Goal: Transaction & Acquisition: Book appointment/travel/reservation

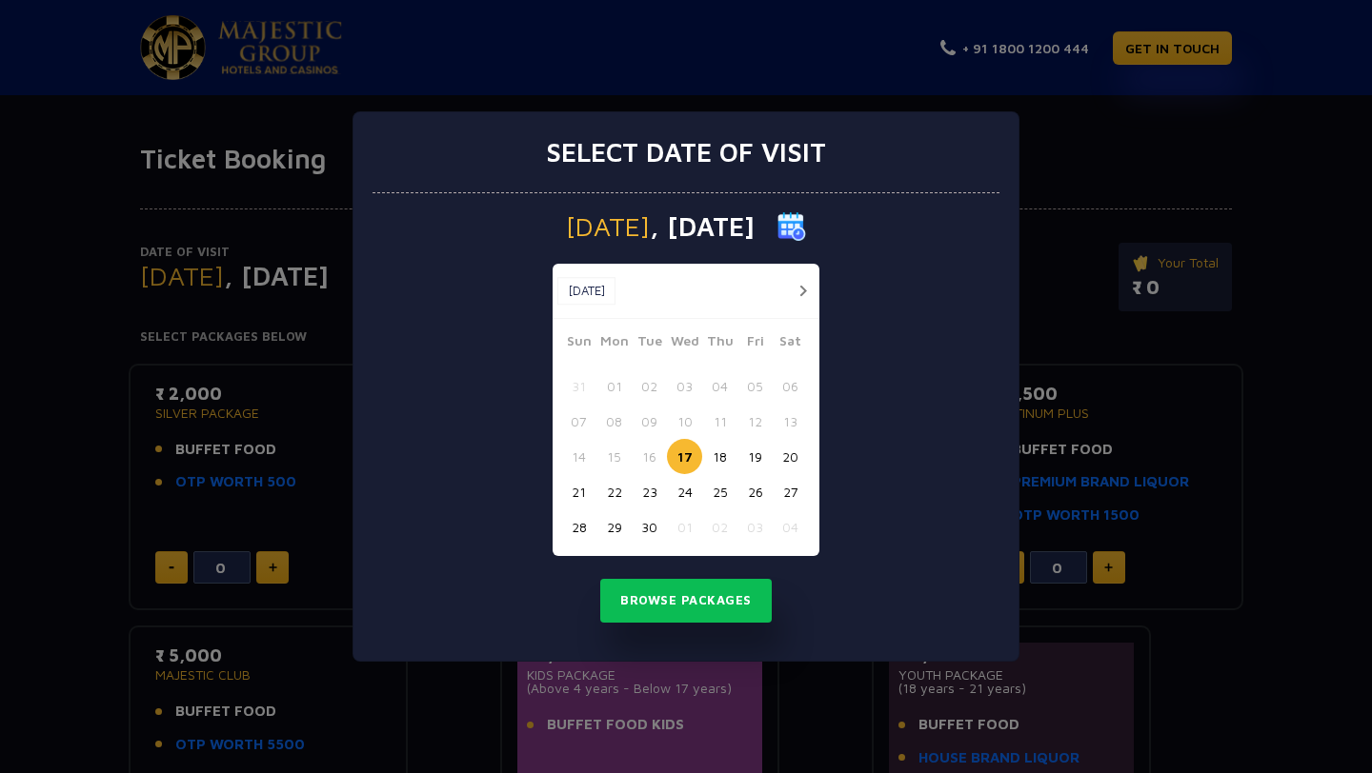
click at [734, 468] on div "14 15 16 17 18 19 20" at bounding box center [686, 456] width 250 height 35
click at [757, 464] on button "19" at bounding box center [754, 456] width 35 height 35
click at [692, 601] on button "Browse Packages" at bounding box center [685, 601] width 171 height 44
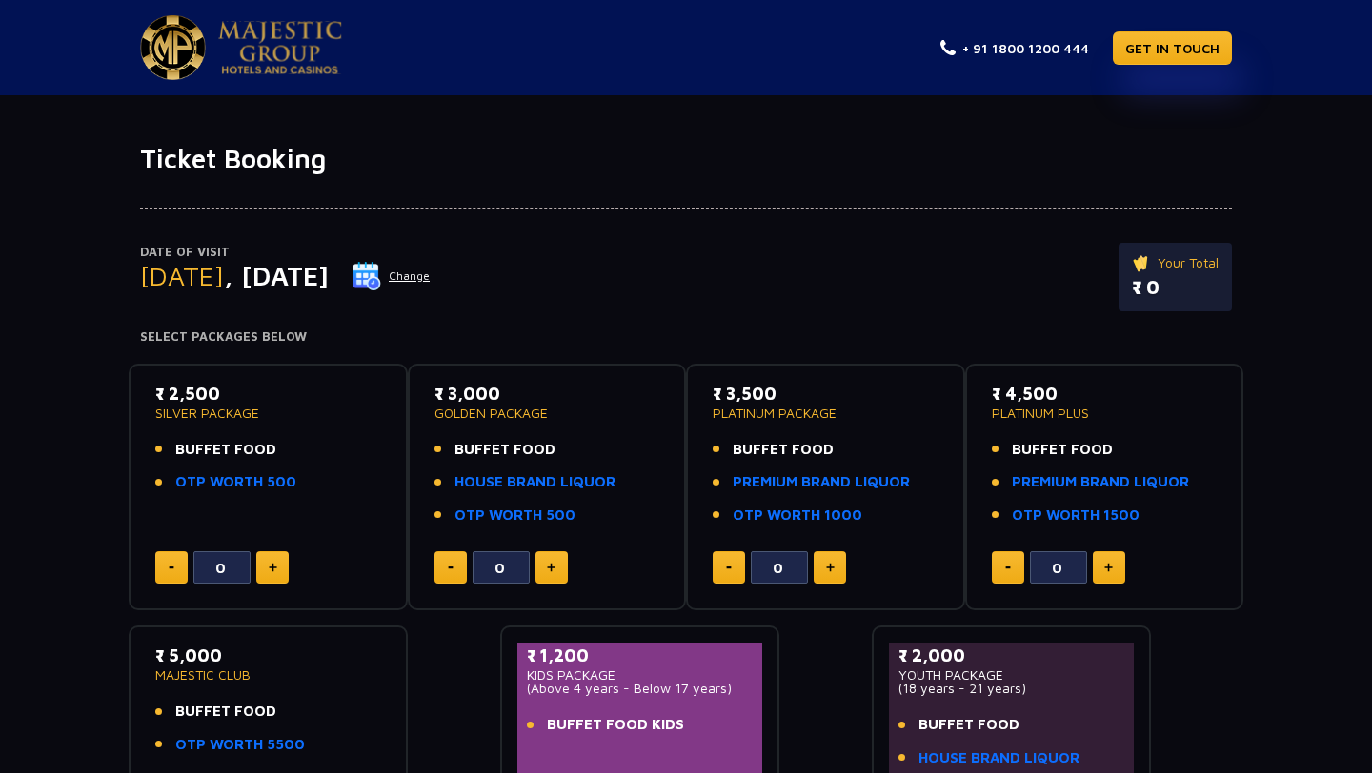
click at [149, 25] on img at bounding box center [173, 47] width 66 height 65
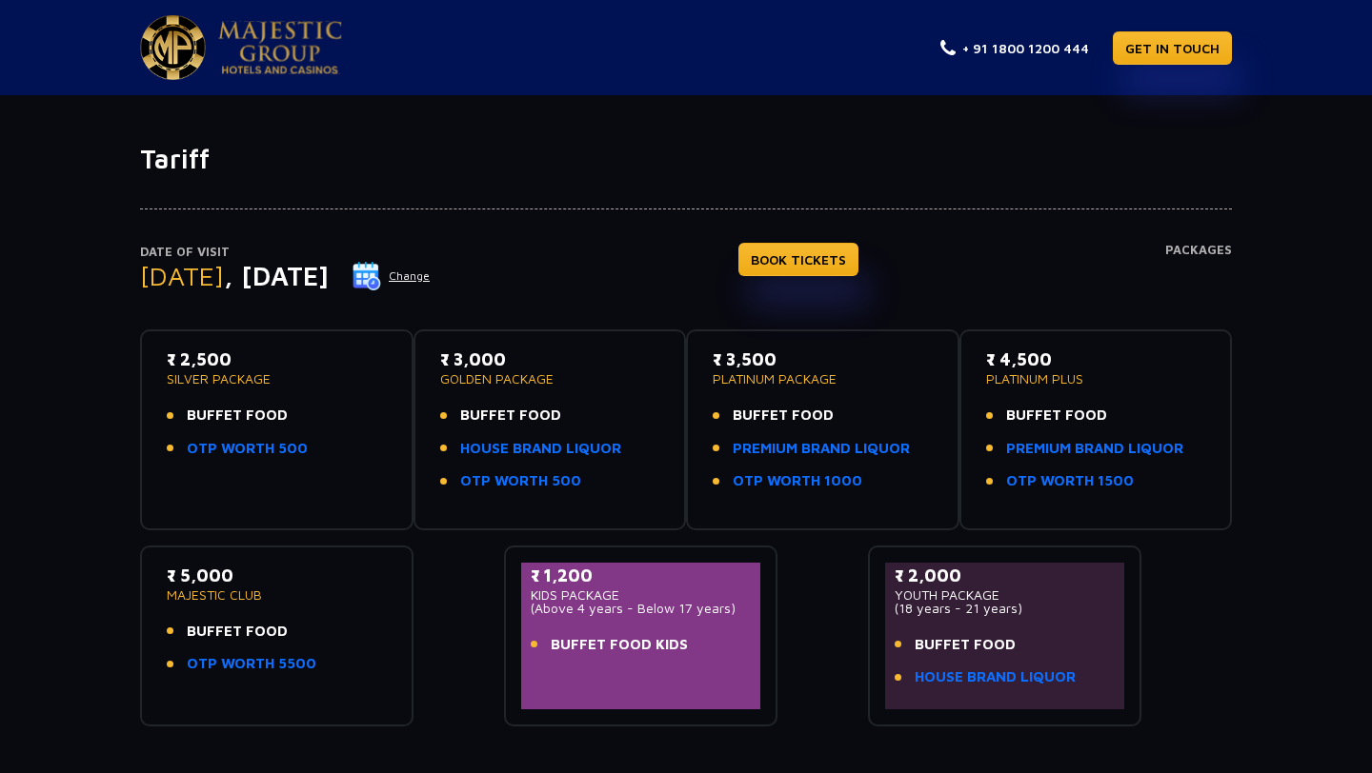
click at [528, 102] on div "Tariff Date of Visit [DATE] Change BOOK TICKETS Packages ₹ 2,500 SILVER PACKAGE…" at bounding box center [686, 453] width 1372 height 717
click at [1028, 675] on link "HOUSE BRAND LIQUOR" at bounding box center [994, 678] width 161 height 22
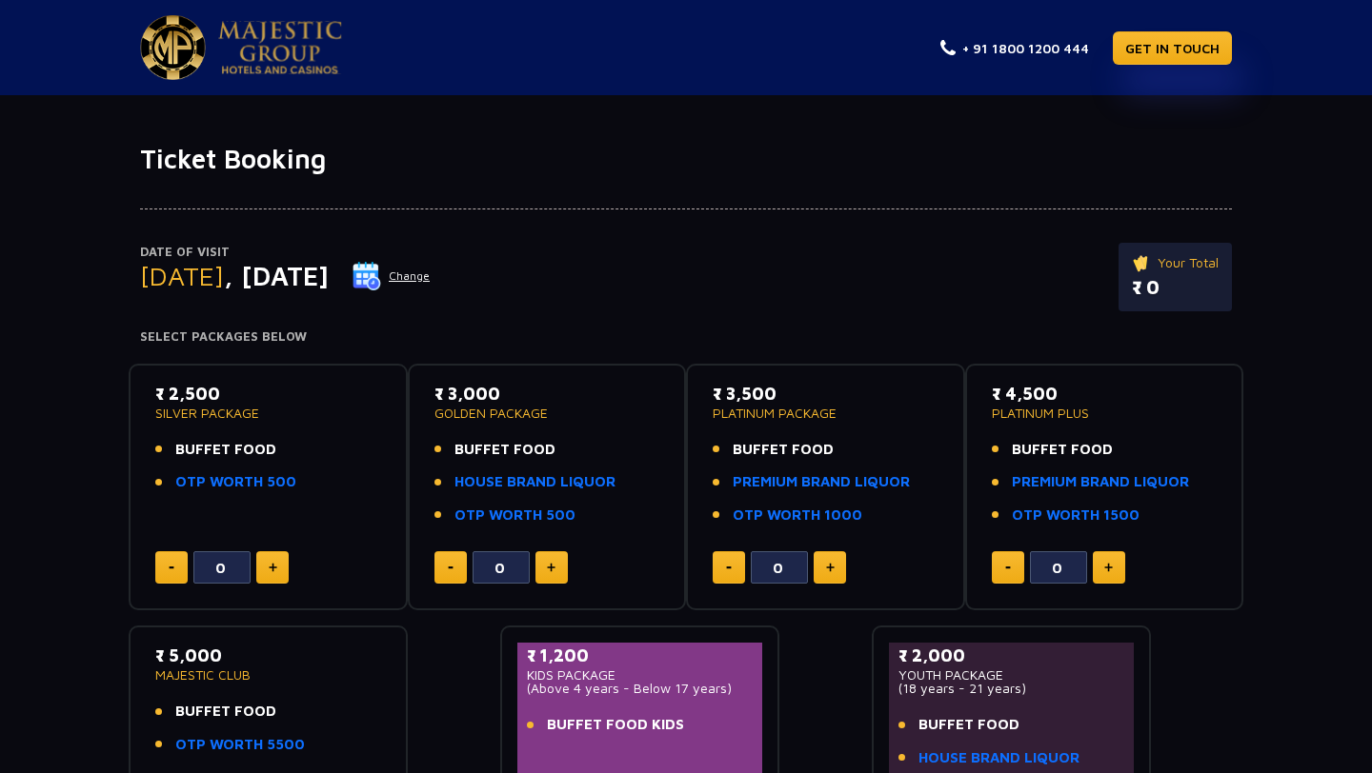
scroll to position [118, 0]
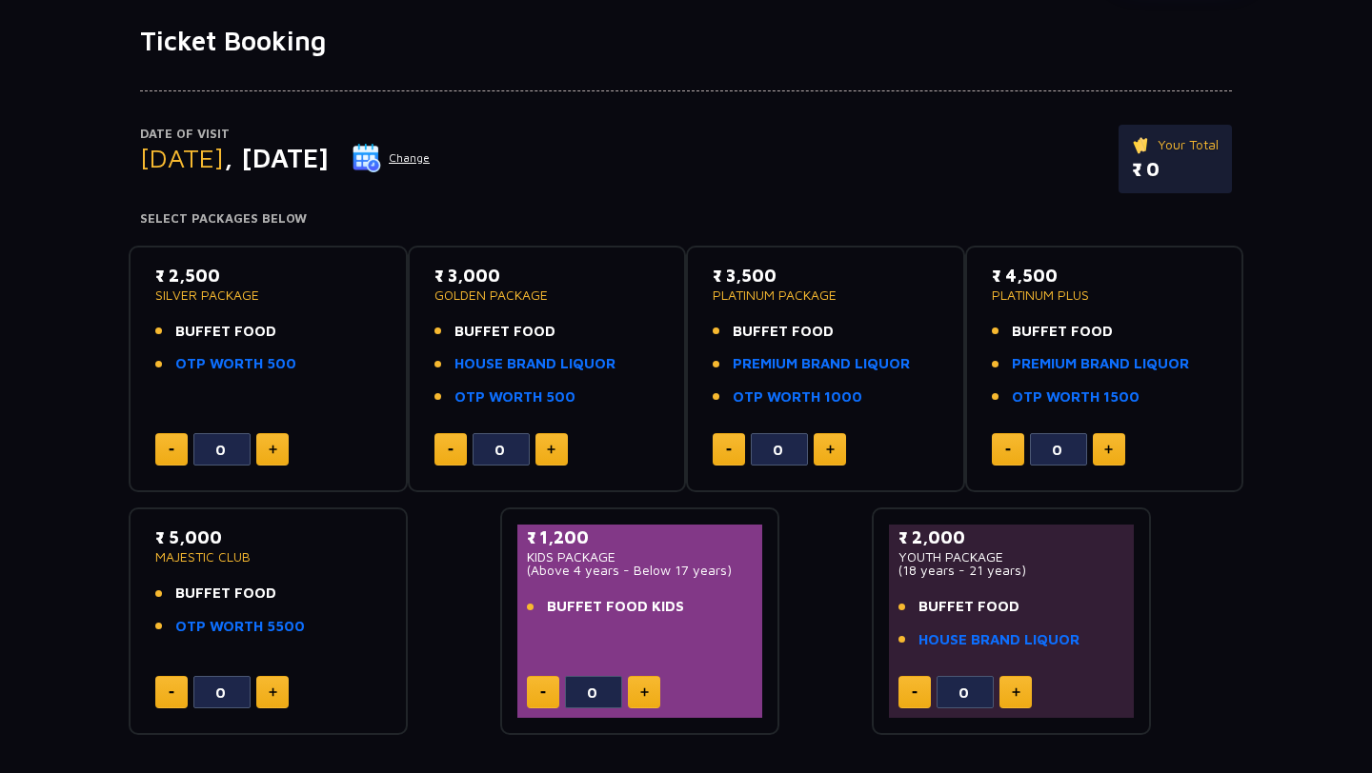
click at [1002, 691] on button at bounding box center [1015, 692] width 32 height 32
click at [1008, 691] on button at bounding box center [1015, 692] width 32 height 32
type input "4"
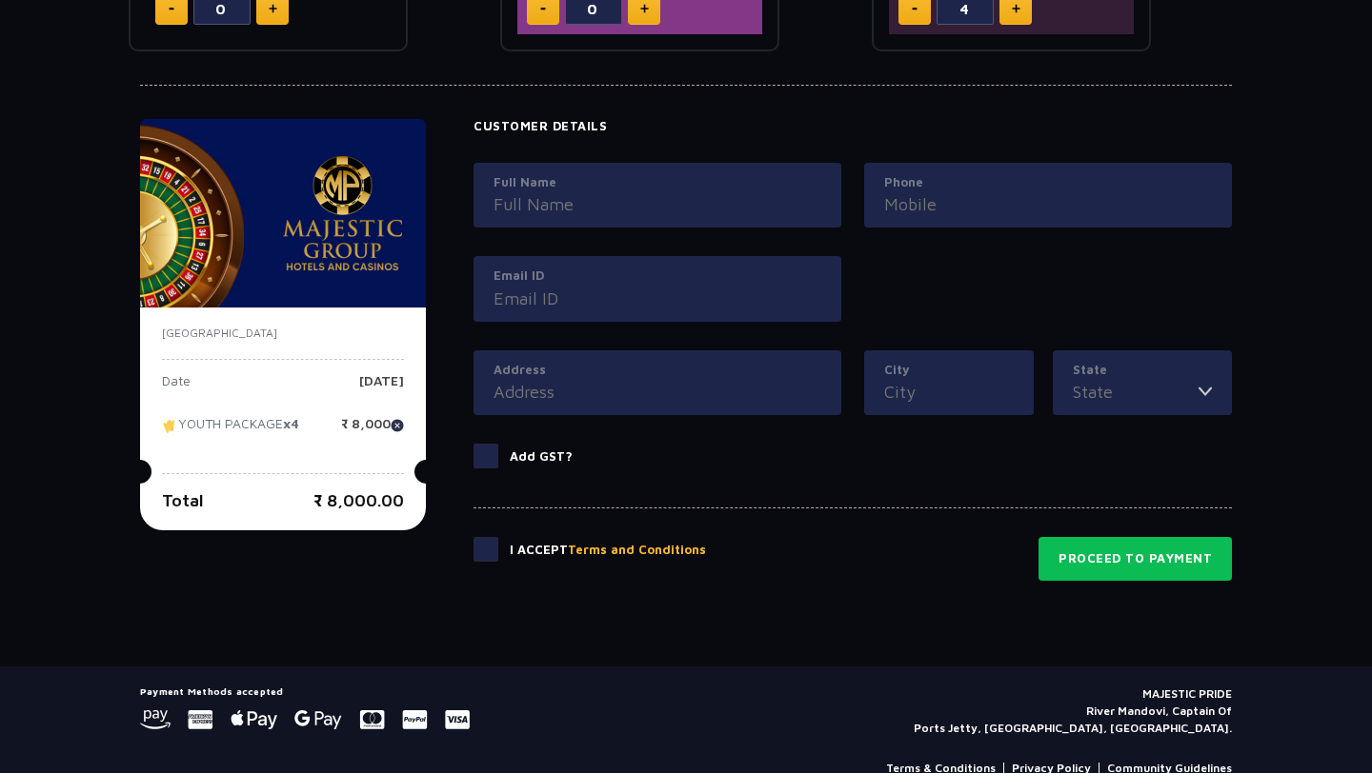
scroll to position [799, 0]
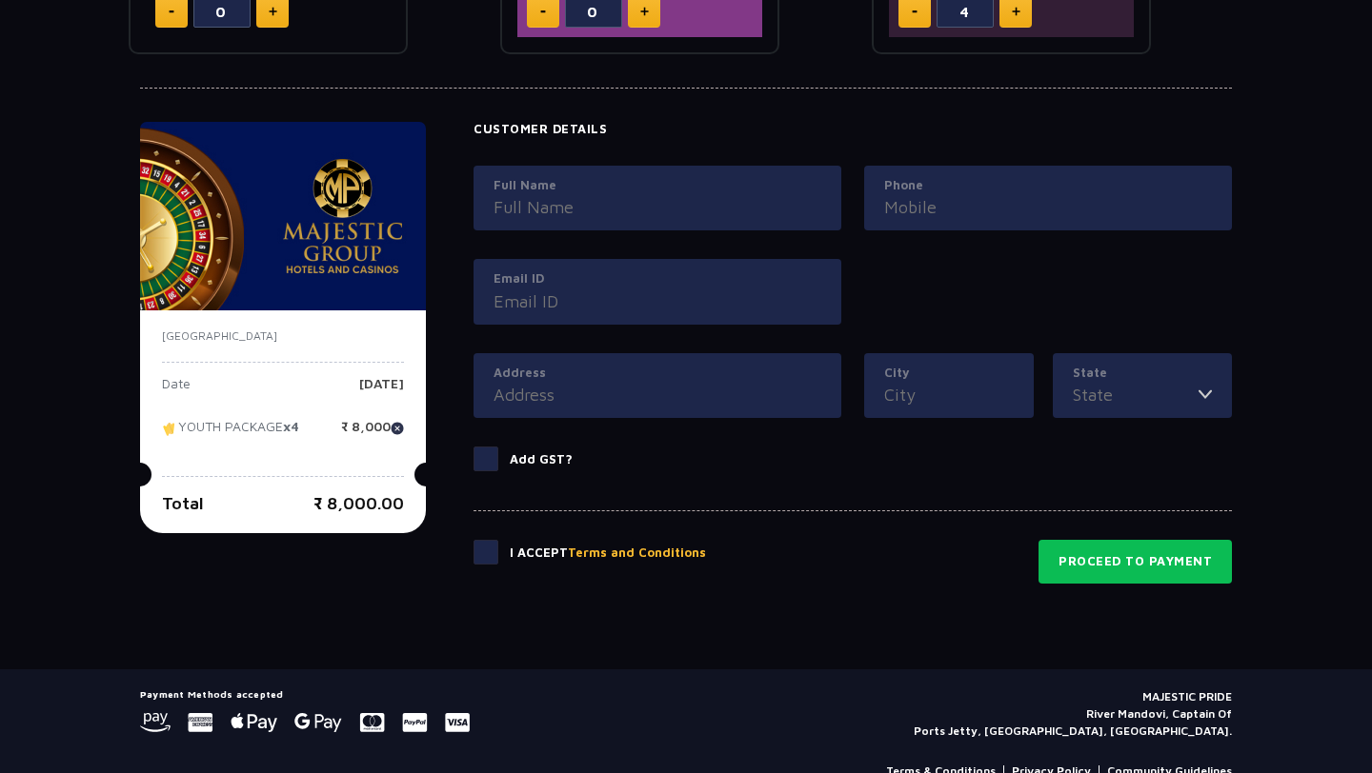
drag, startPoint x: 112, startPoint y: 721, endPoint x: 296, endPoint y: 584, distance: 229.4
click at [296, 584] on app-pages "+ 91 1800 1200 444 GET IN TOUCH Ticket Booking Date of Visit [DATE] Change Your…" at bounding box center [686, 7] width 1372 height 1613
click at [208, 632] on div "Ticket Booking Date of Visit [DATE] Change Your Total ₹ 8,000.00 Select Package…" at bounding box center [686, 7] width 1372 height 1326
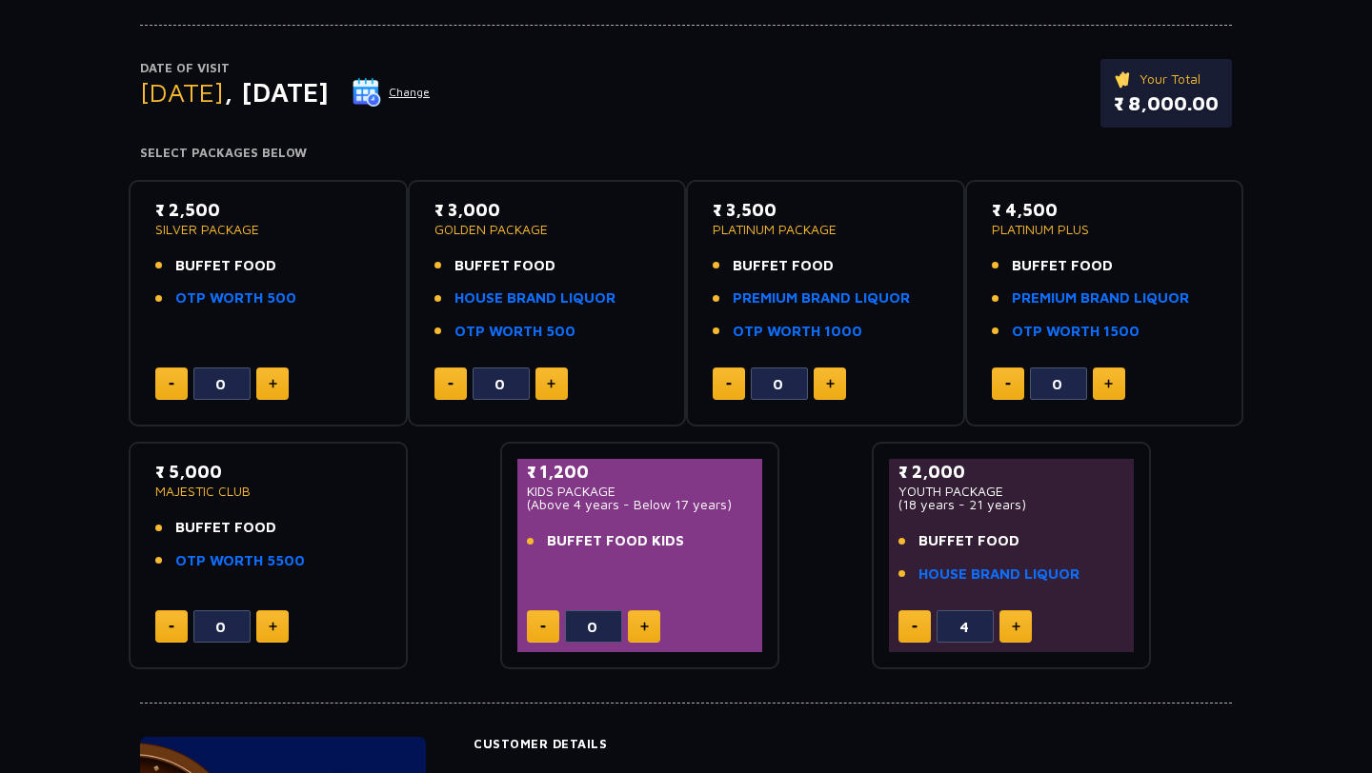
scroll to position [0, 0]
